Goal: Task Accomplishment & Management: Complete application form

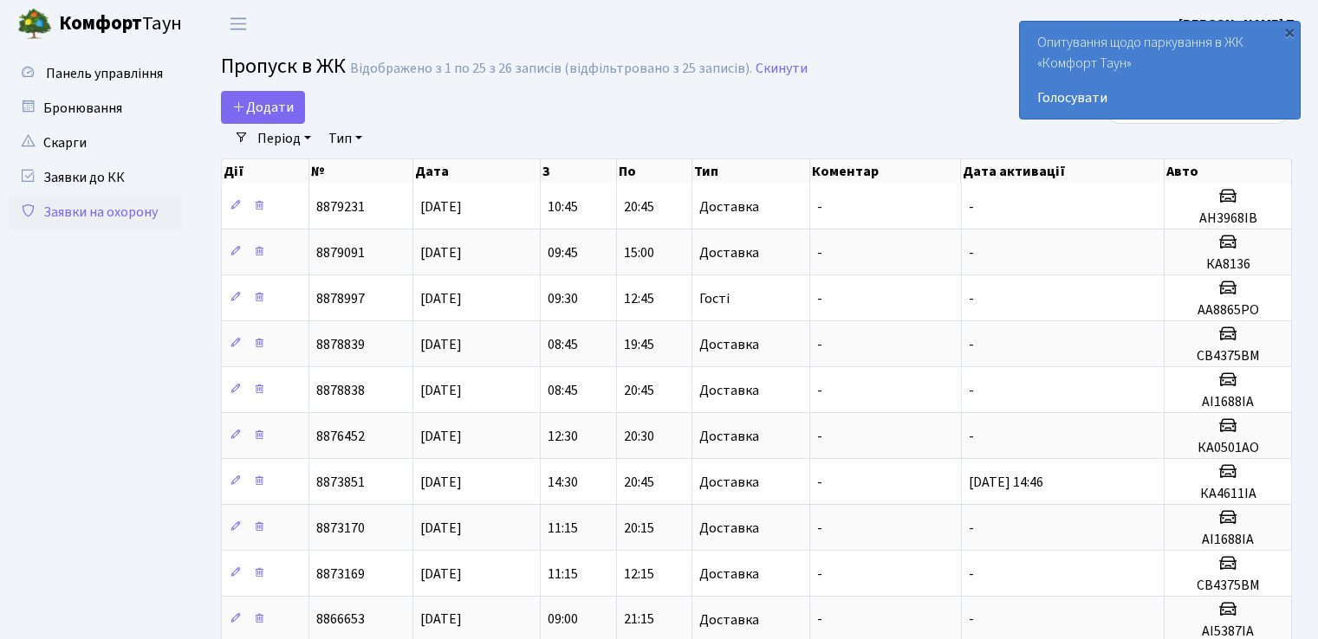
select select "25"
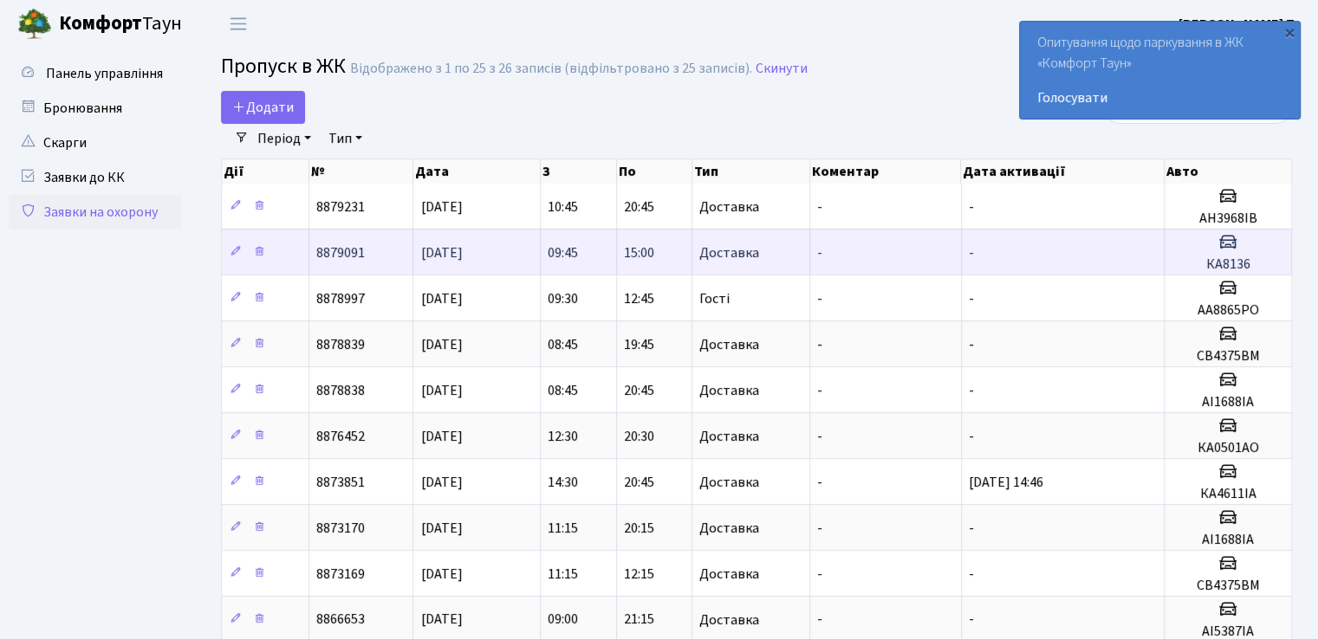
click at [902, 258] on td "-" at bounding box center [885, 252] width 151 height 46
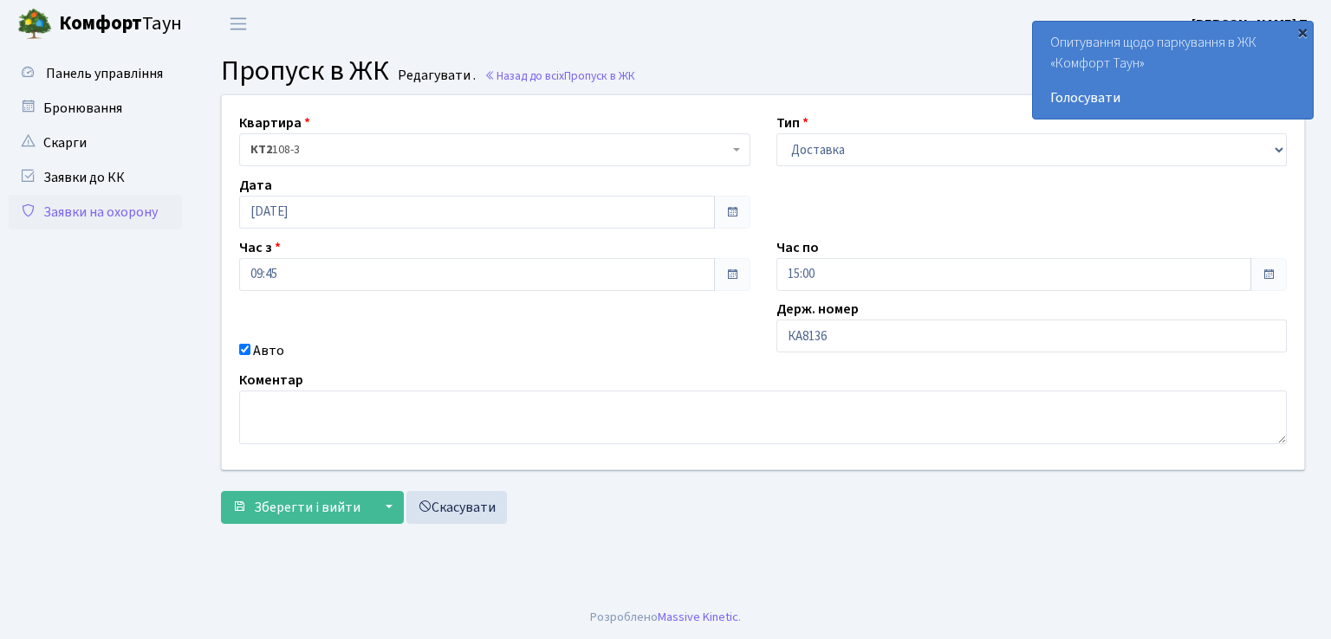
click at [1302, 32] on div "×" at bounding box center [1301, 31] width 17 height 17
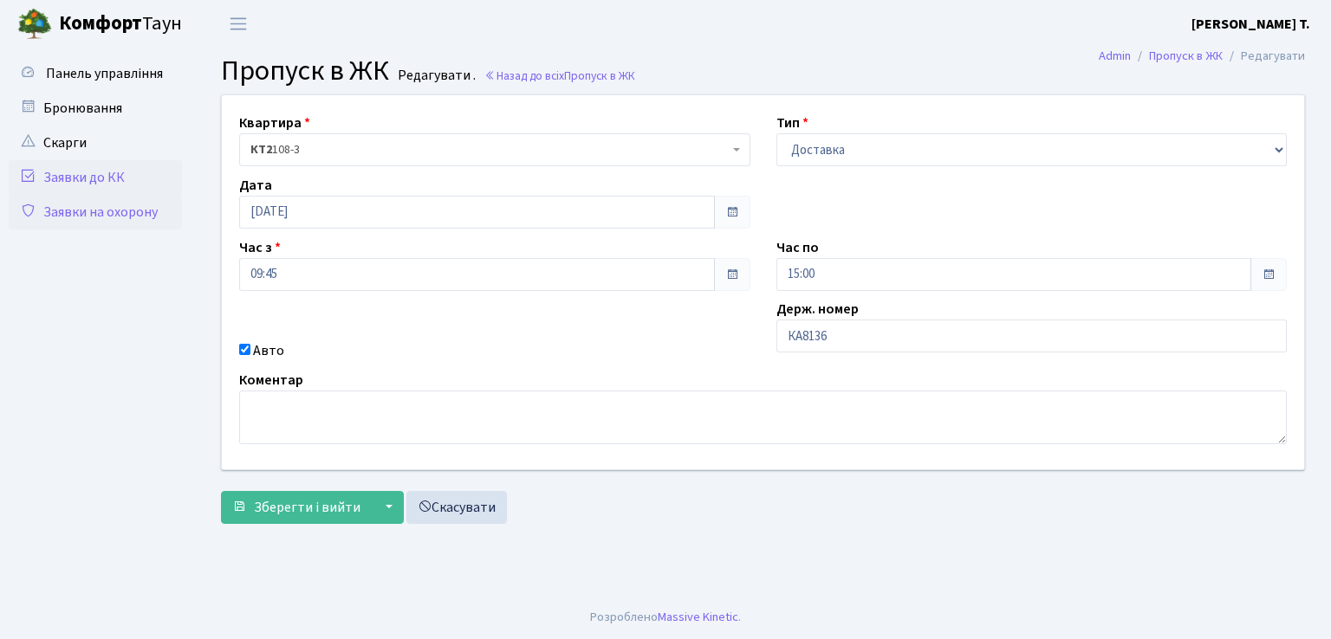
click at [119, 172] on link "Заявки до КК" at bounding box center [95, 177] width 173 height 35
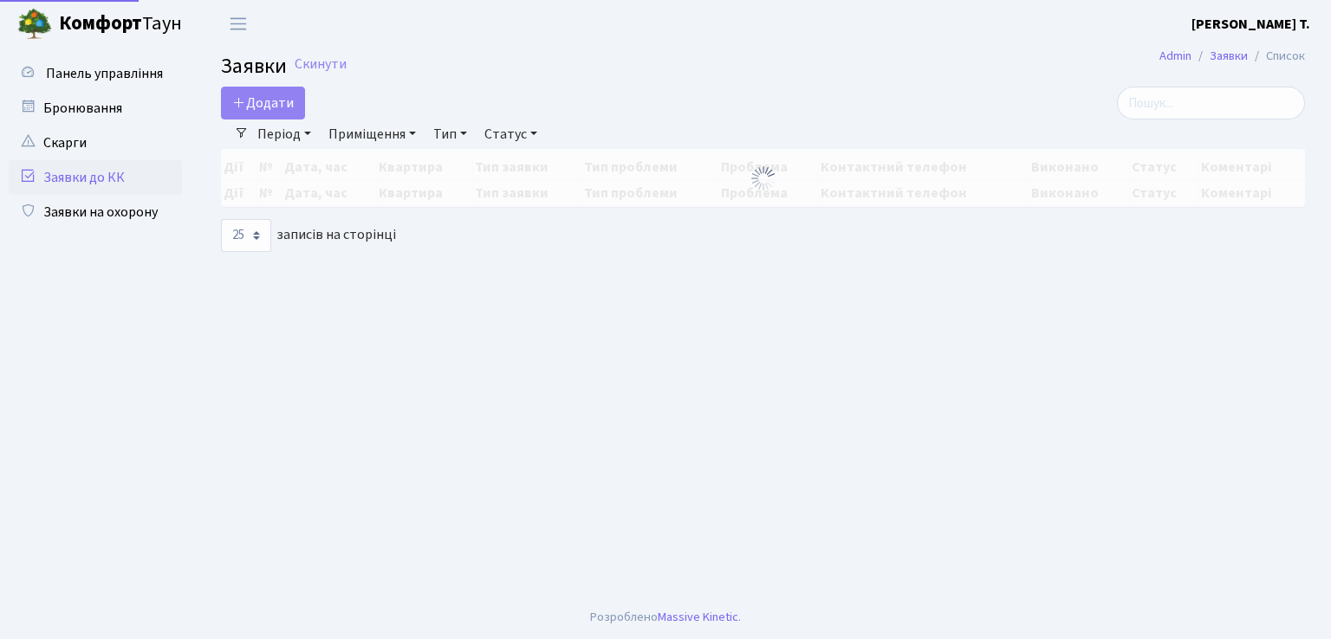
select select "25"
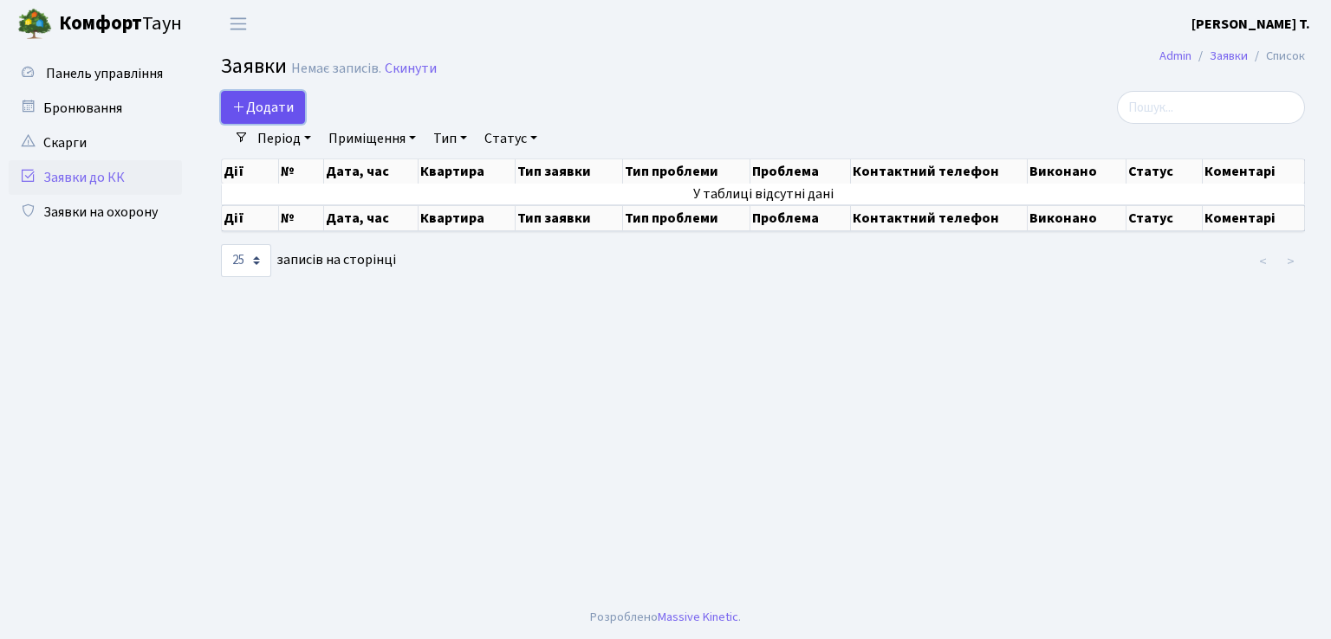
click at [230, 106] on link "Додати" at bounding box center [263, 107] width 84 height 33
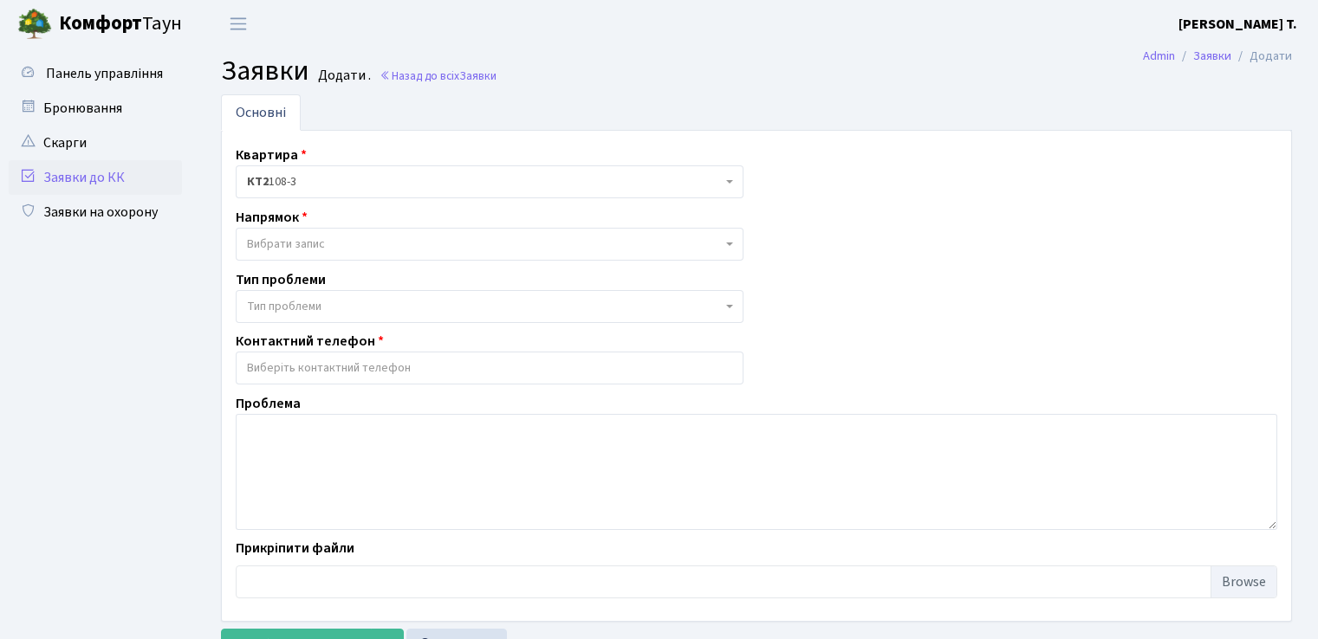
select select
click at [129, 216] on link "Заявки на охорону" at bounding box center [95, 212] width 173 height 35
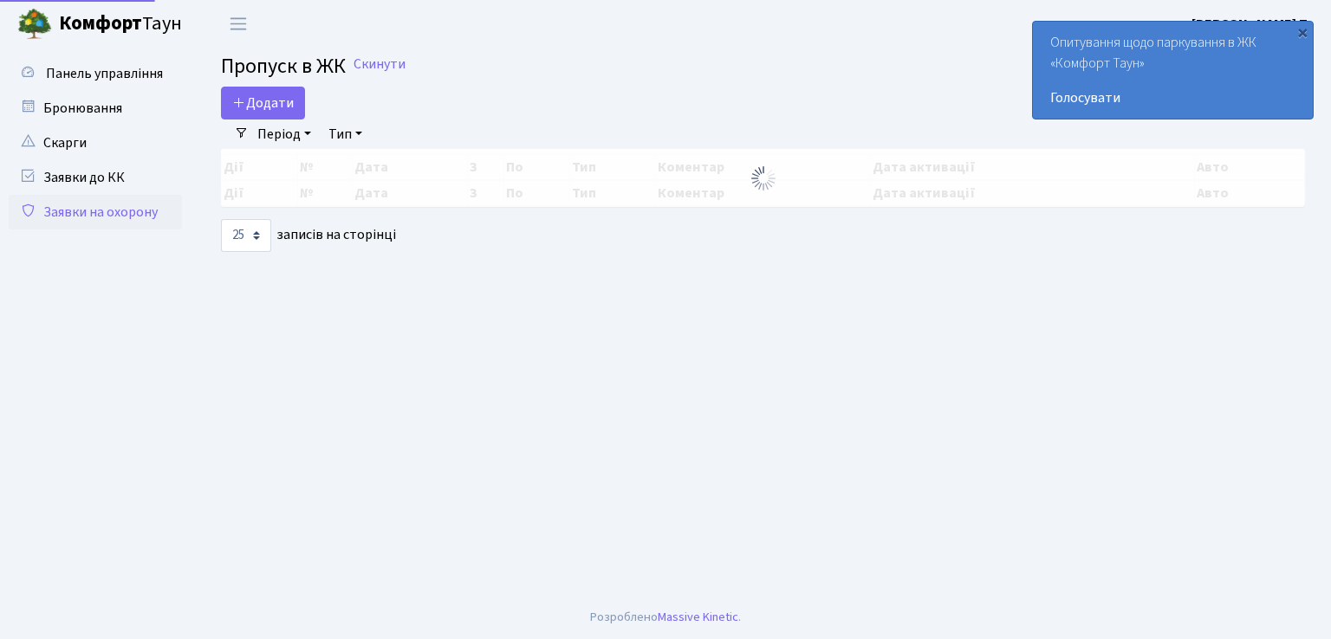
select select "25"
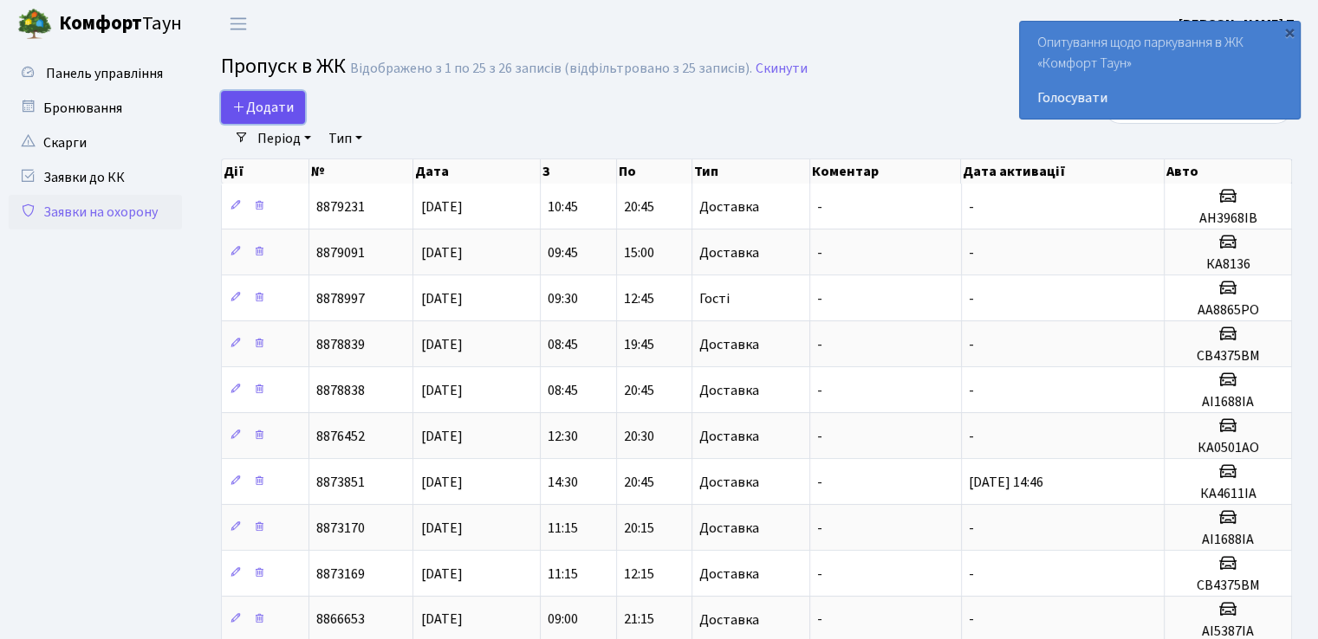
click at [239, 109] on icon at bounding box center [239, 107] width 14 height 14
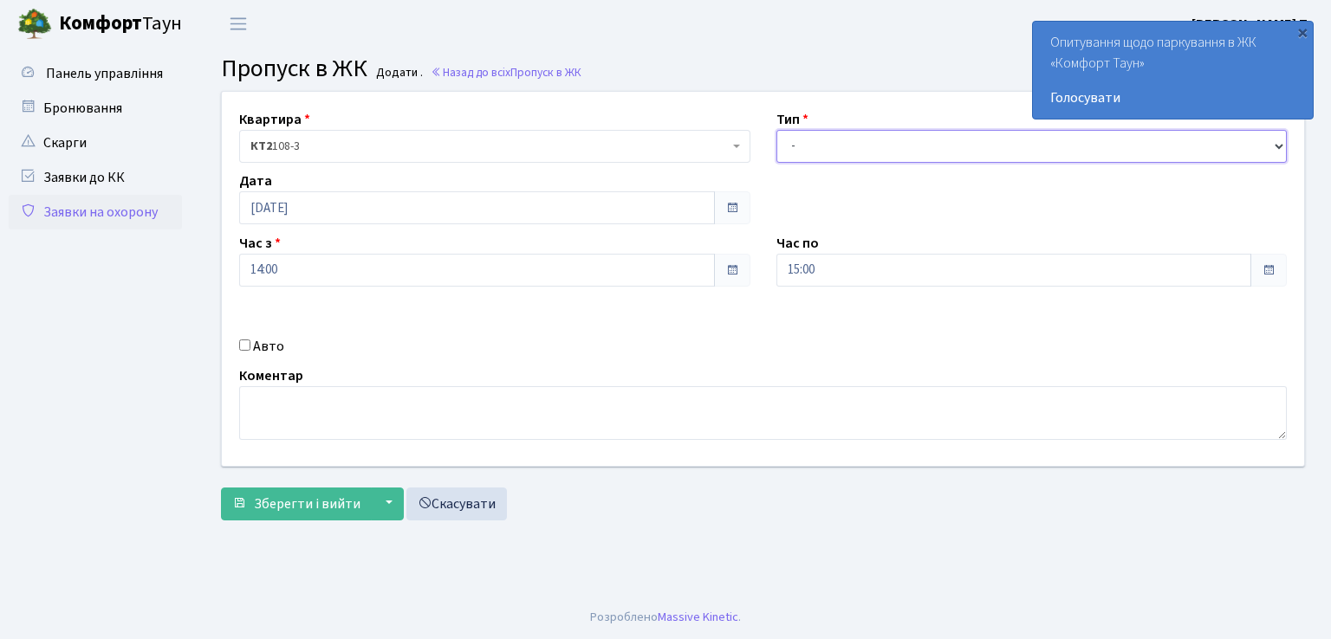
click at [834, 156] on select "- Доставка Таксі Гості Сервіс" at bounding box center [1031, 146] width 511 height 33
select select "1"
click at [776, 130] on select "- Доставка Таксі Гості Сервіс" at bounding box center [1031, 146] width 511 height 33
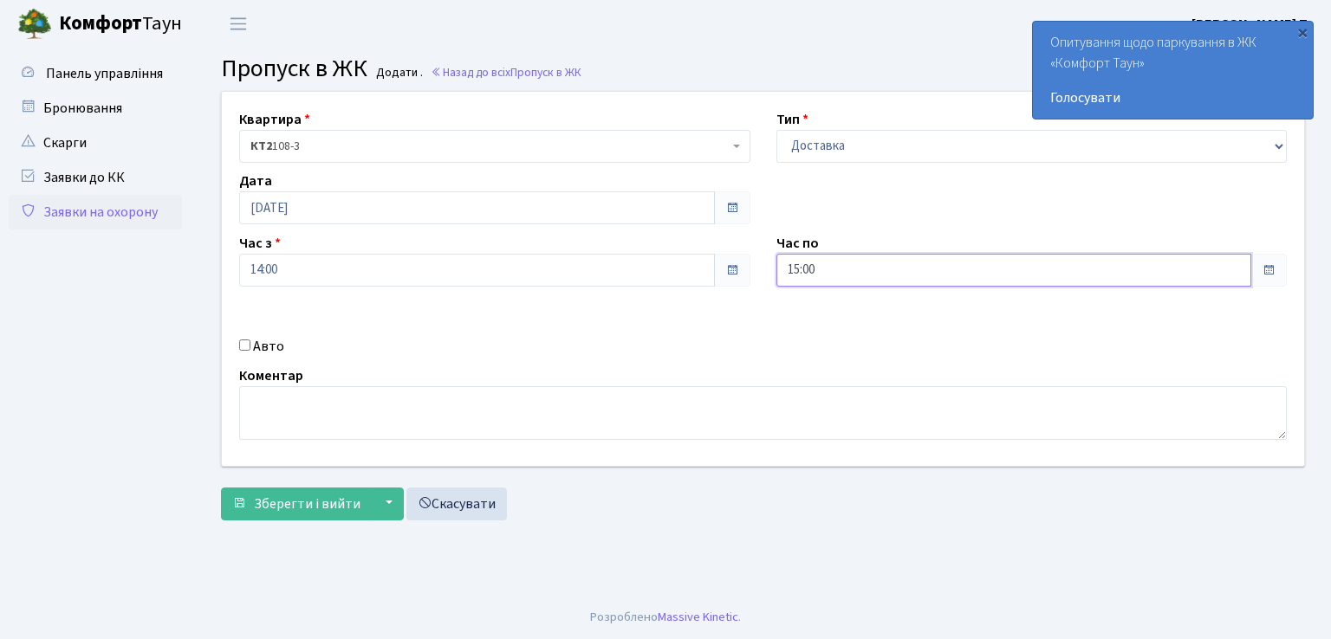
click at [798, 268] on input "15:00" at bounding box center [1014, 270] width 476 height 33
type input "20:00"
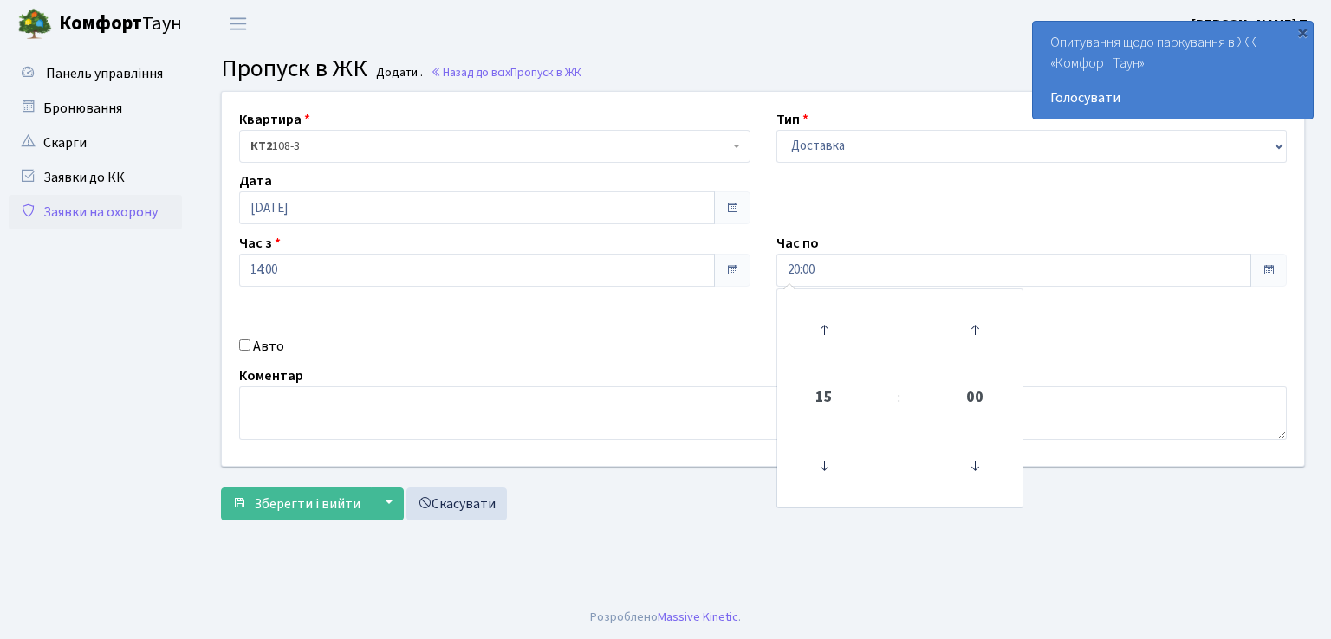
click at [244, 346] on input "Авто" at bounding box center [244, 345] width 11 height 11
checkbox input "true"
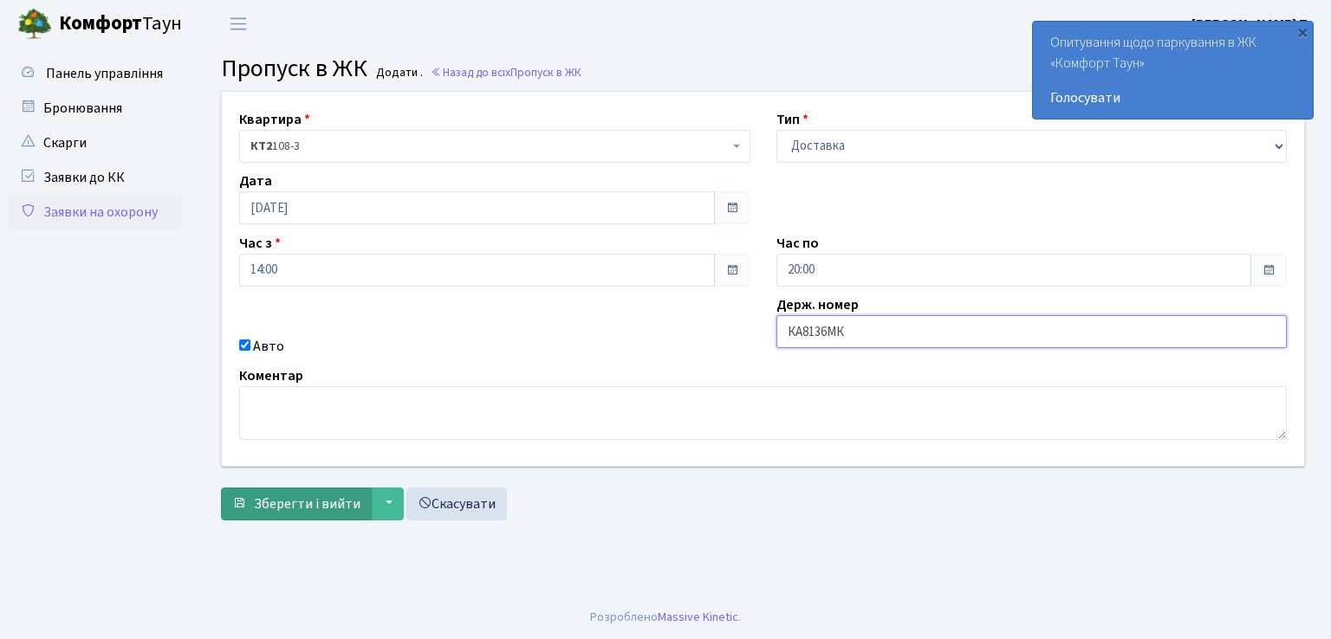
type input "КА8136МК"
click at [301, 495] on span "Зберегти і вийти" at bounding box center [307, 504] width 107 height 19
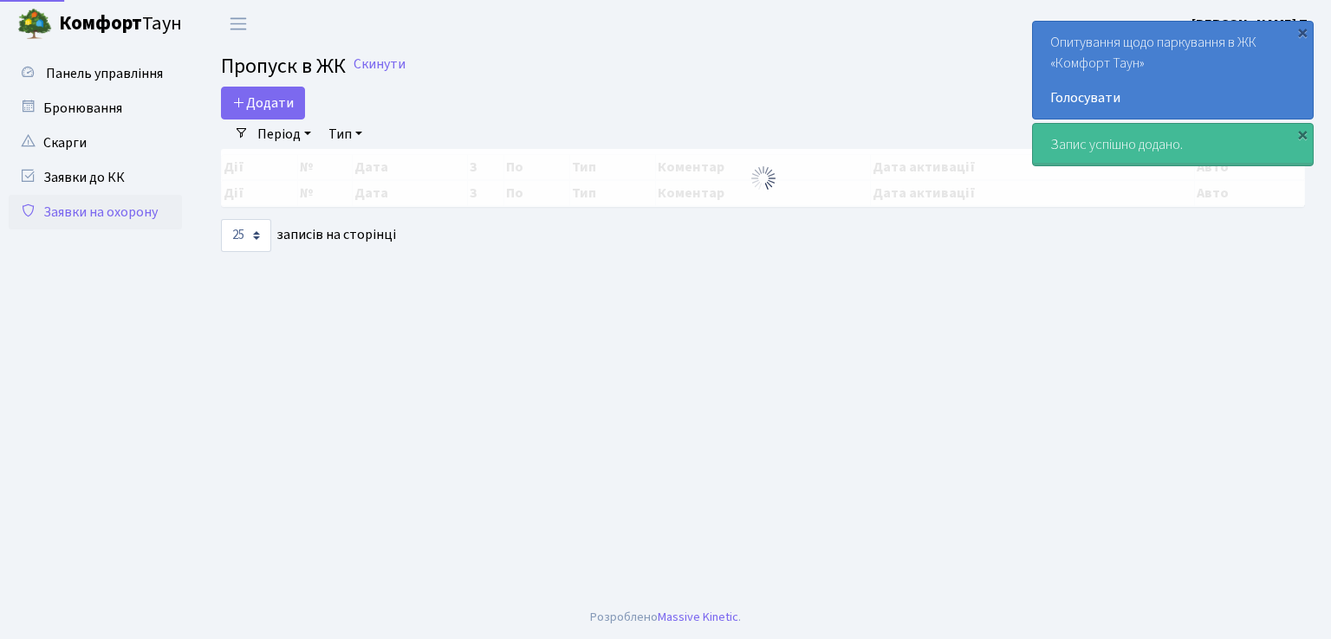
select select "25"
